Goal: Use online tool/utility

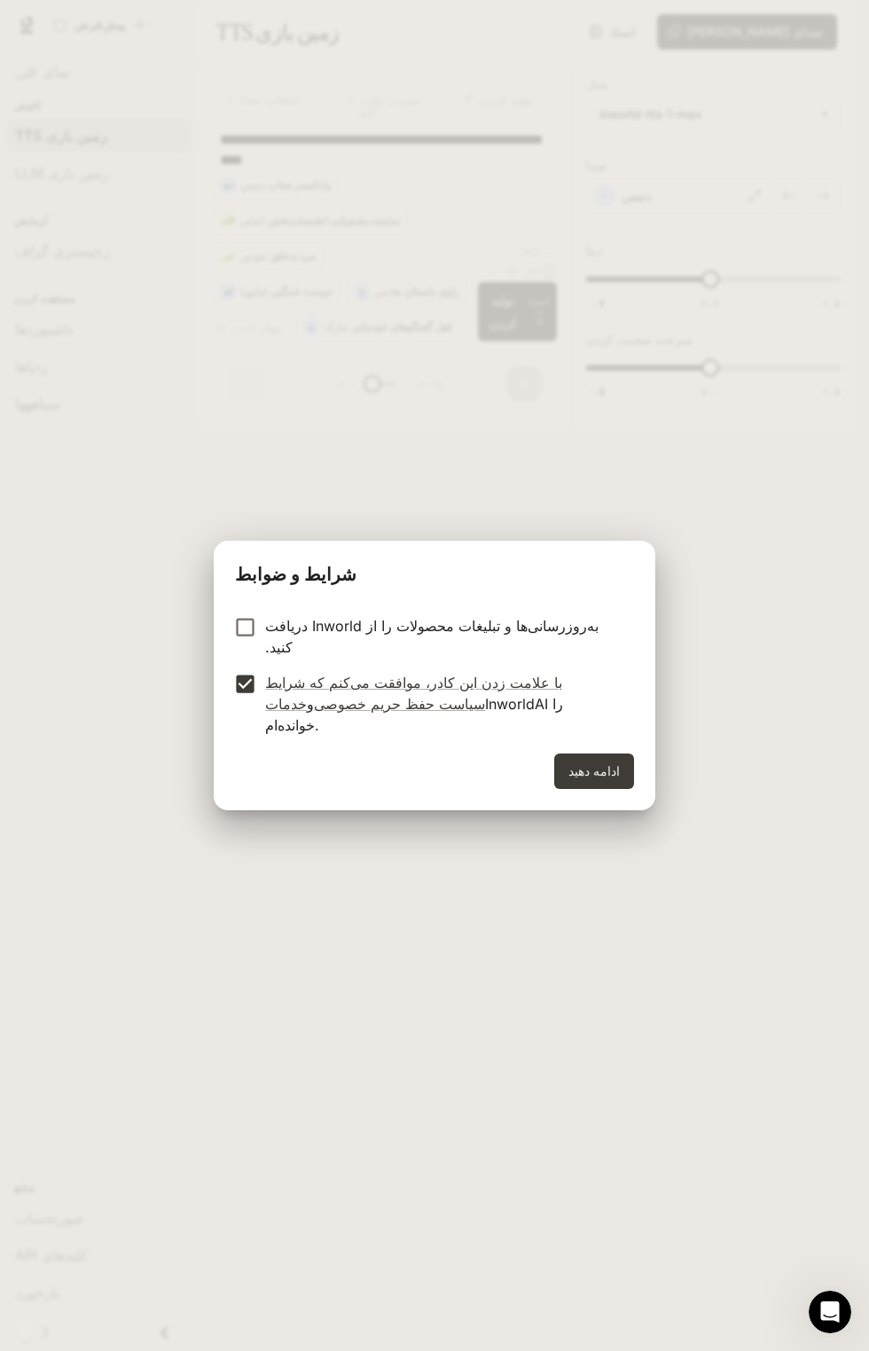
click at [603, 810] on div "شرایط و ضوابط به‌روزرسانی‌ها و تبلیغات محصولات را از Inworld دریافت کنید. با عل…" at bounding box center [434, 675] width 869 height 1351
click at [584, 796] on div "شرایط و ضوابط به‌روزرسانی‌ها و تبلیغات محصولات را از Inworld دریافت کنید. با عل…" at bounding box center [434, 675] width 869 height 1351
click at [587, 794] on div "شرایط و ضوابط به‌روزرسانی‌ها و تبلیغات محصولات را از Inworld دریافت کنید. با عل…" at bounding box center [434, 675] width 869 height 1351
click at [584, 763] on button "ادامه دهید" at bounding box center [594, 771] width 80 height 35
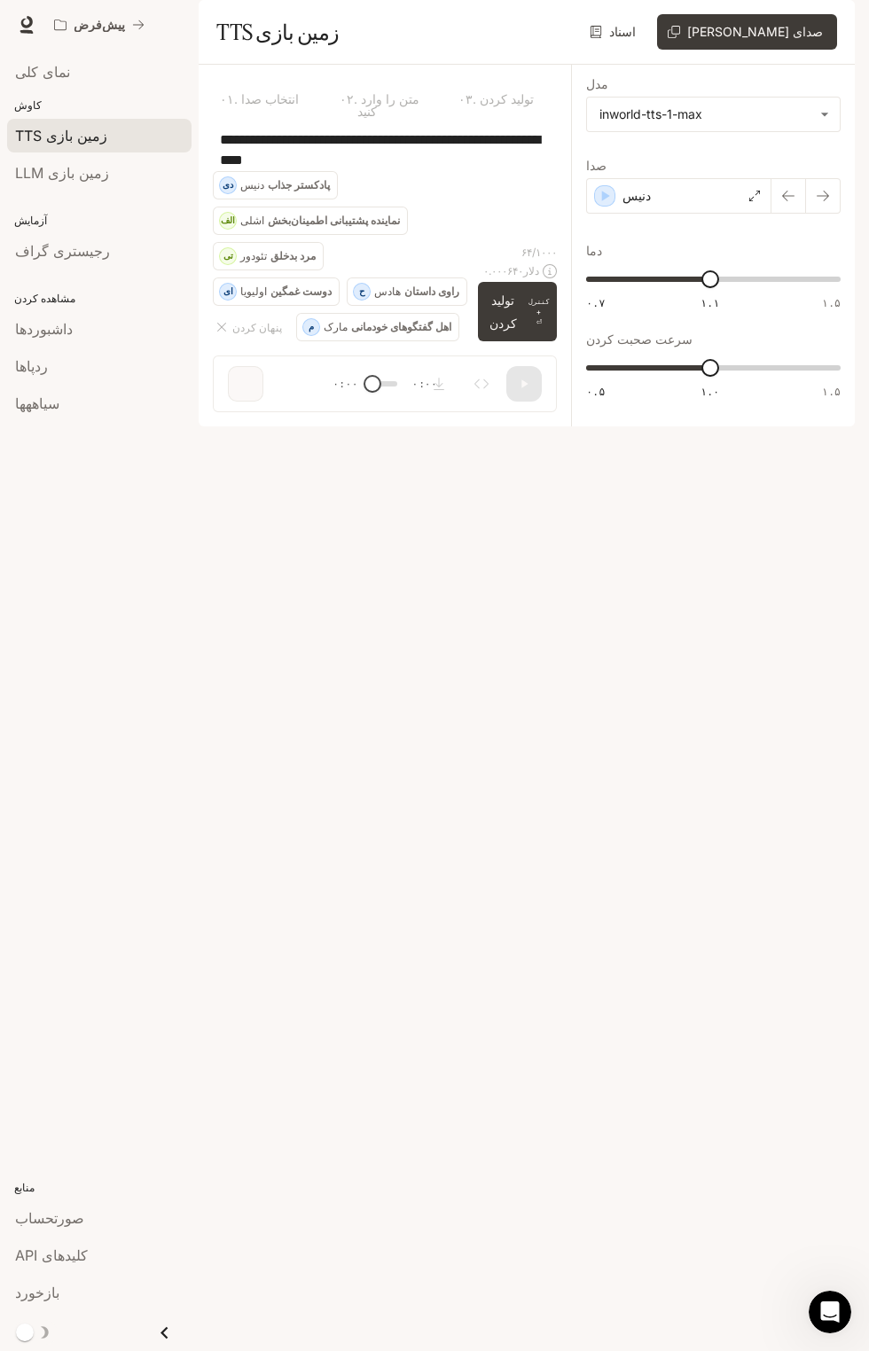
scroll to position [135, 0]
click at [369, 171] on div "**********" at bounding box center [385, 150] width 344 height 43
click at [798, 426] on div "**********" at bounding box center [713, 246] width 284 height 362
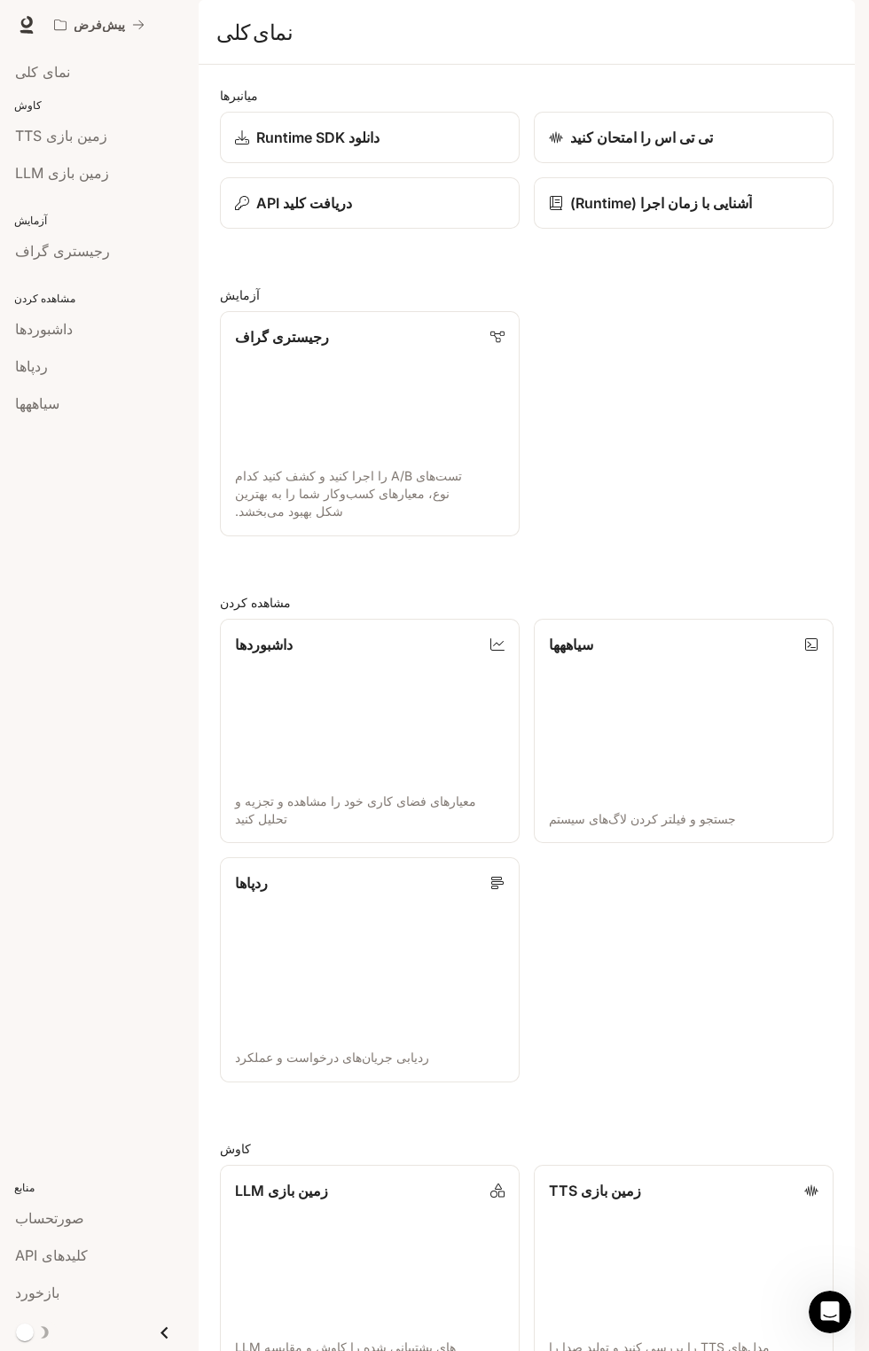
click at [676, 146] on font "تی تی اس را امتحان کنید" at bounding box center [641, 138] width 143 height 18
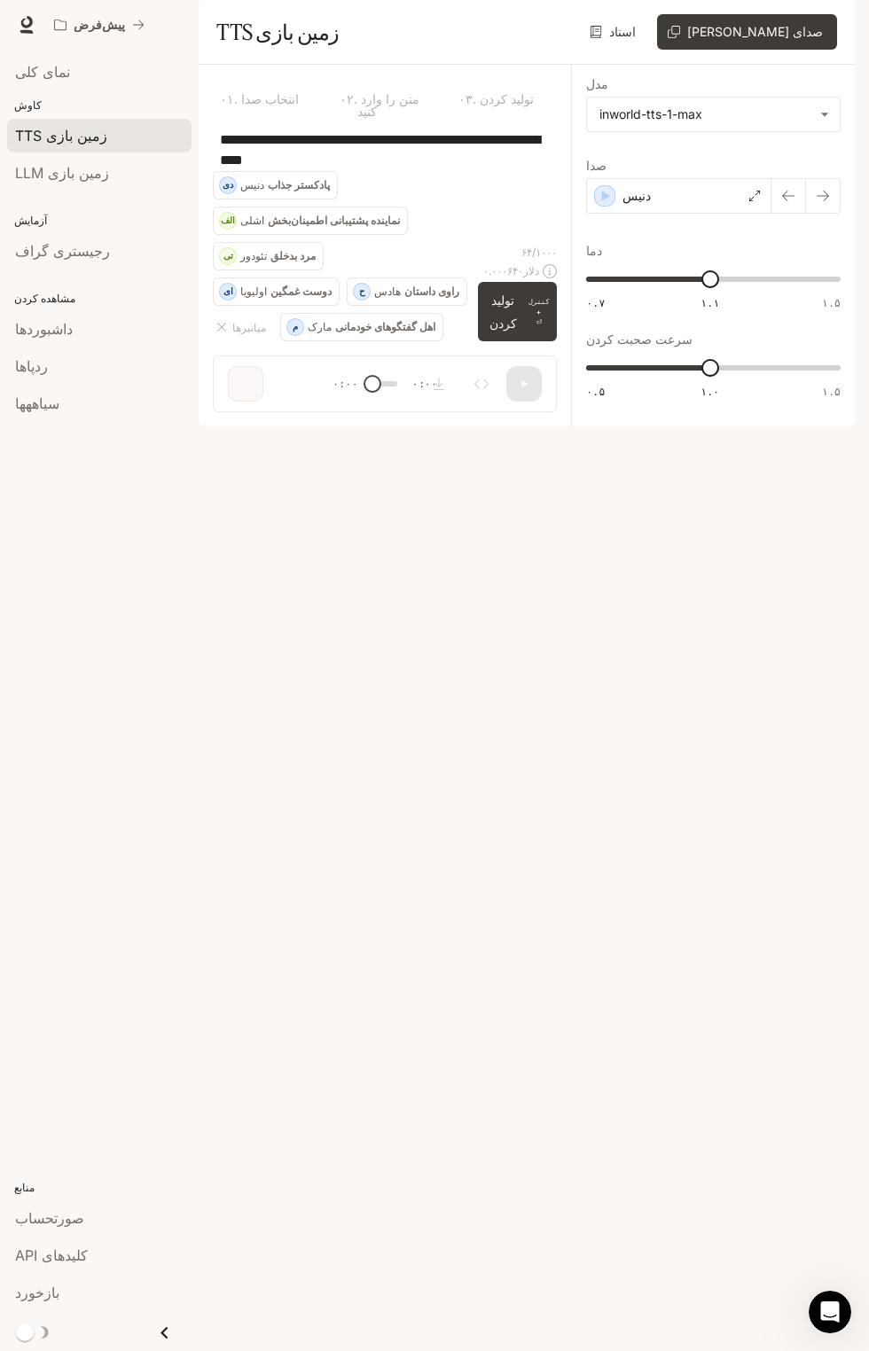
click at [510, 330] on font "تولید کردن" at bounding box center [502, 311] width 27 height 37
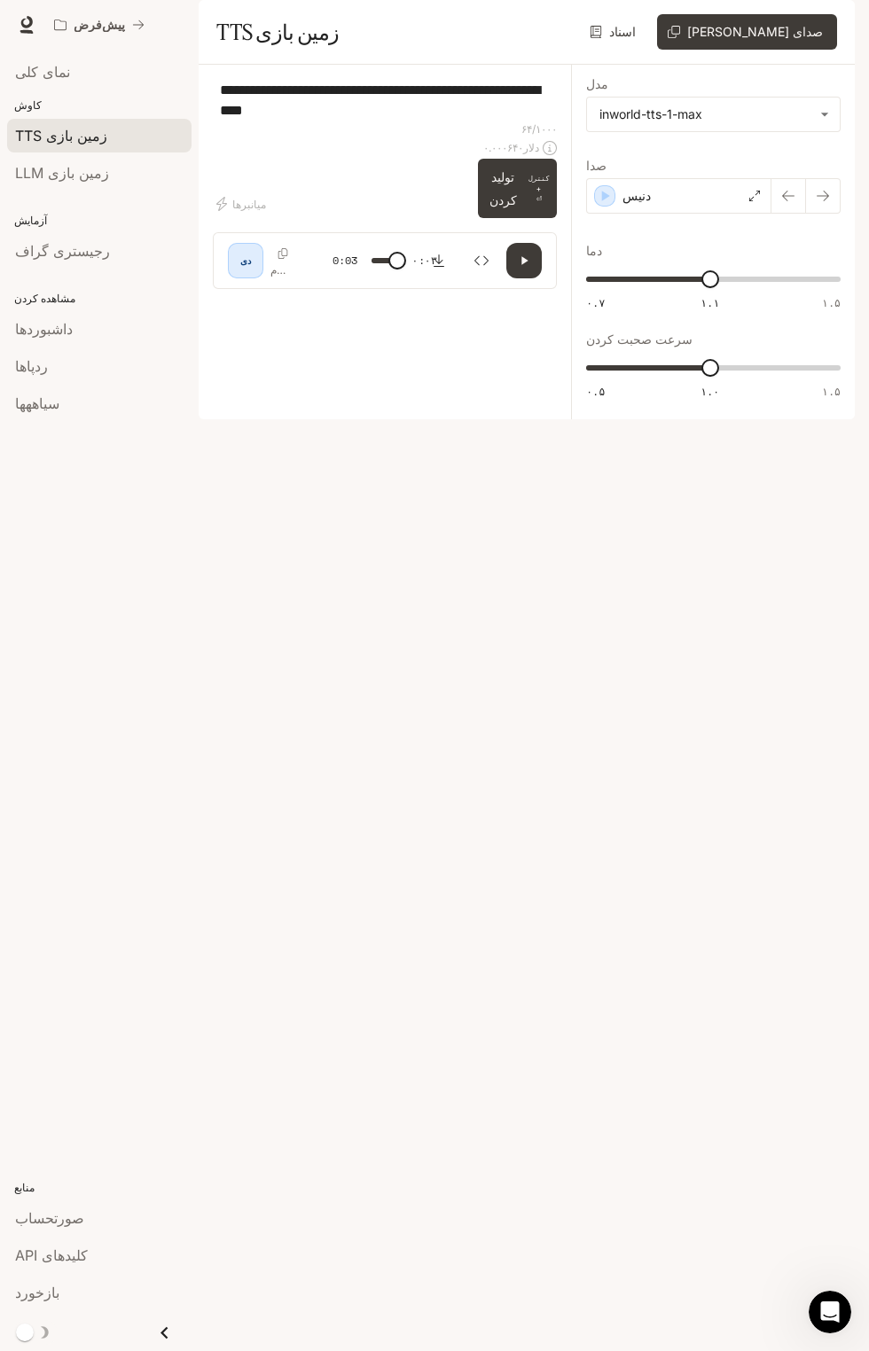
type input "*"
click at [508, 207] on font "تولید کردن" at bounding box center [502, 187] width 27 height 37
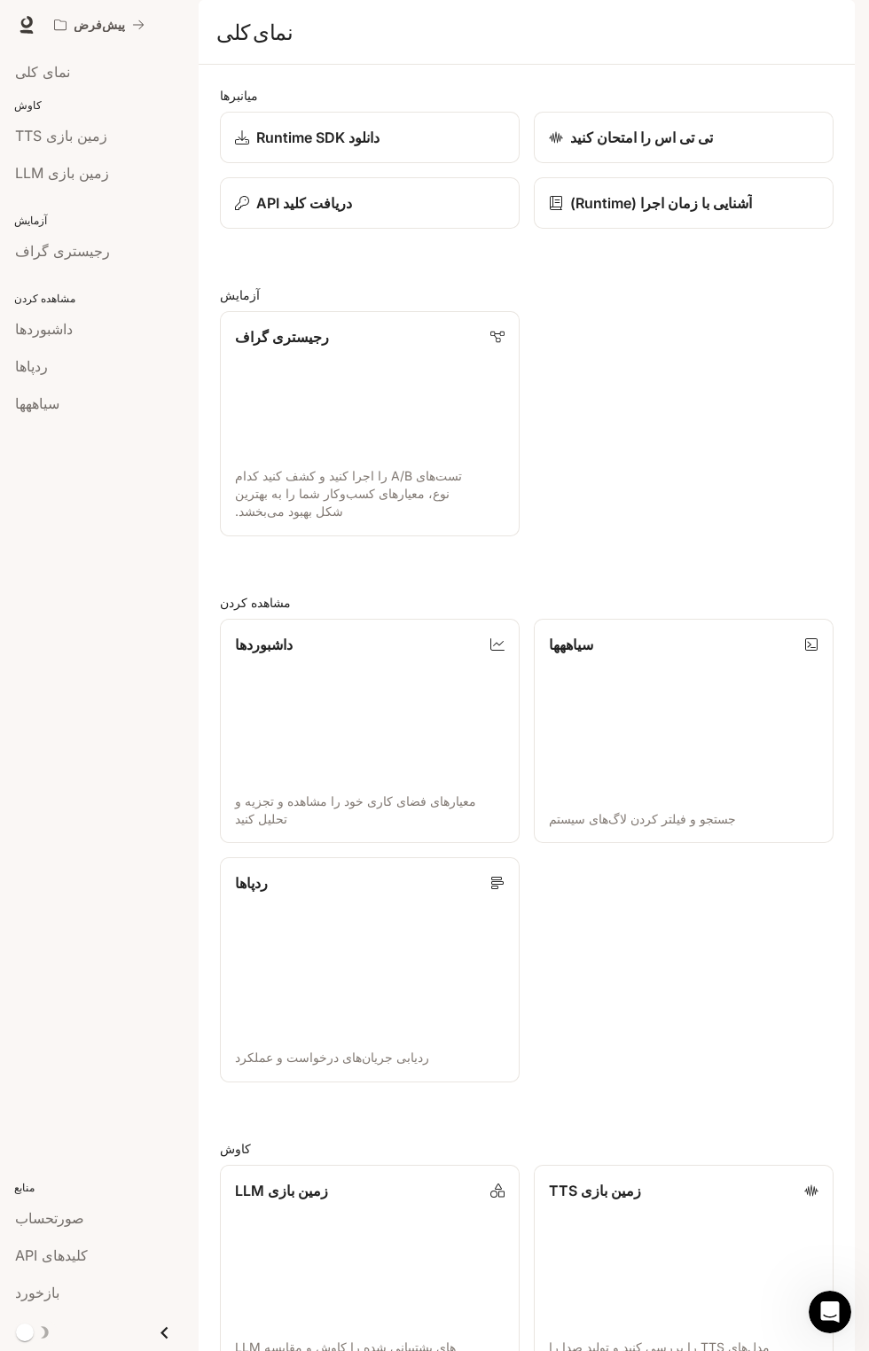
scroll to position [122, 0]
